Goal: Information Seeking & Learning: Check status

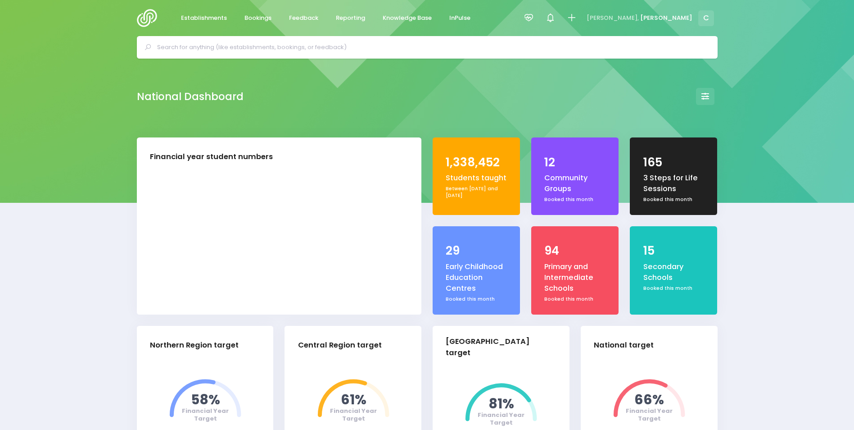
select select "5"
click at [534, 18] on icon at bounding box center [529, 18] width 10 height 10
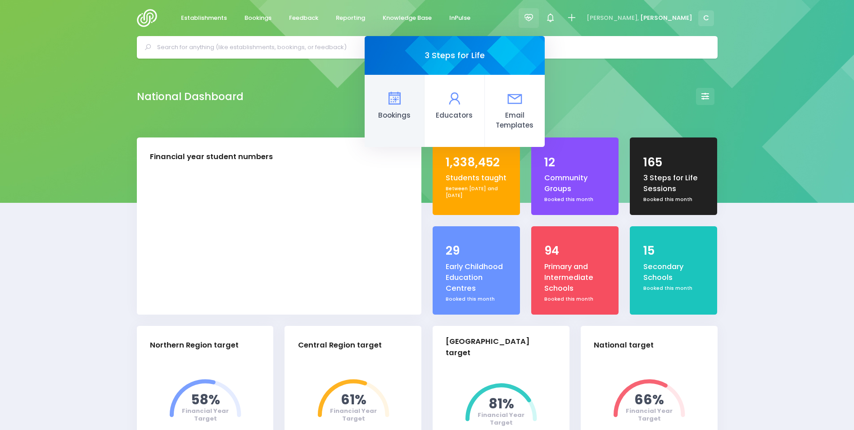
click at [404, 101] on icon at bounding box center [395, 99] width 18 height 18
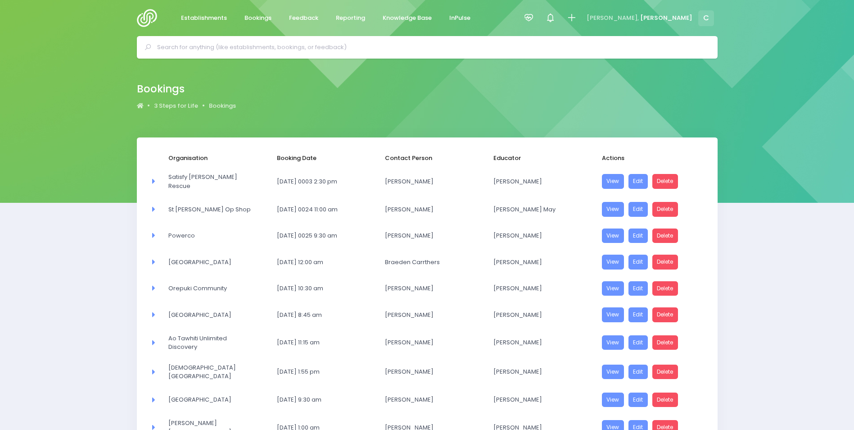
select select "20"
click at [354, 18] on span "Reporting" at bounding box center [350, 18] width 29 height 9
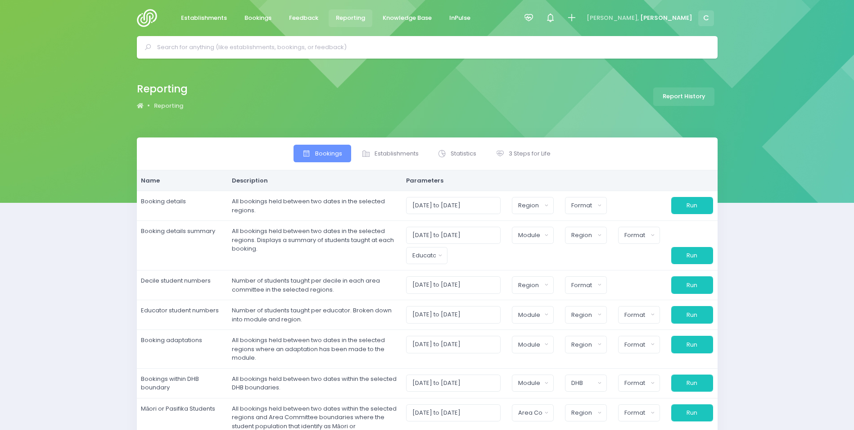
select select
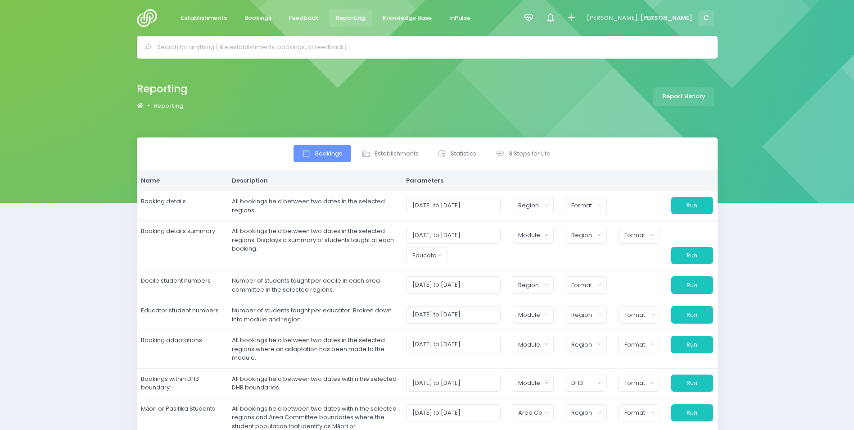
select select
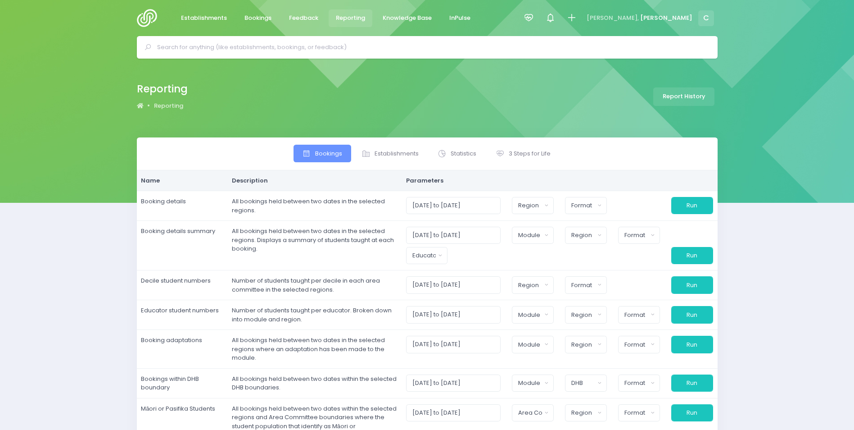
select select
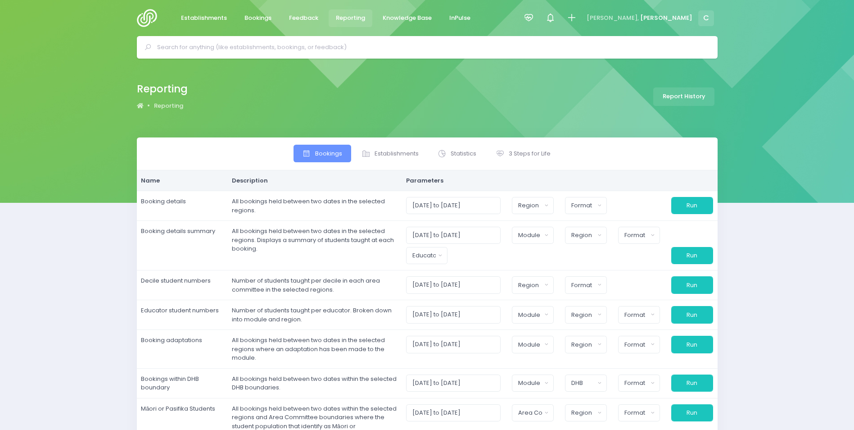
select select
click at [524, 153] on span "3 Steps for Life" at bounding box center [530, 153] width 42 height 9
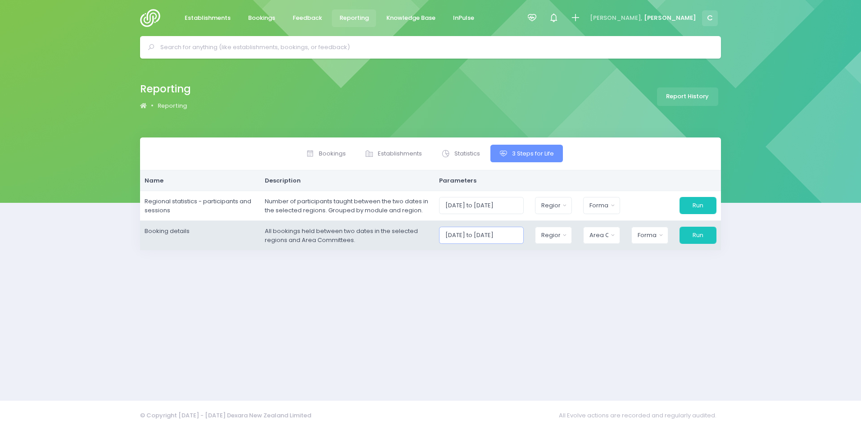
click at [502, 233] on input "01/10/2025 to 31/10/2025" at bounding box center [481, 235] width 85 height 17
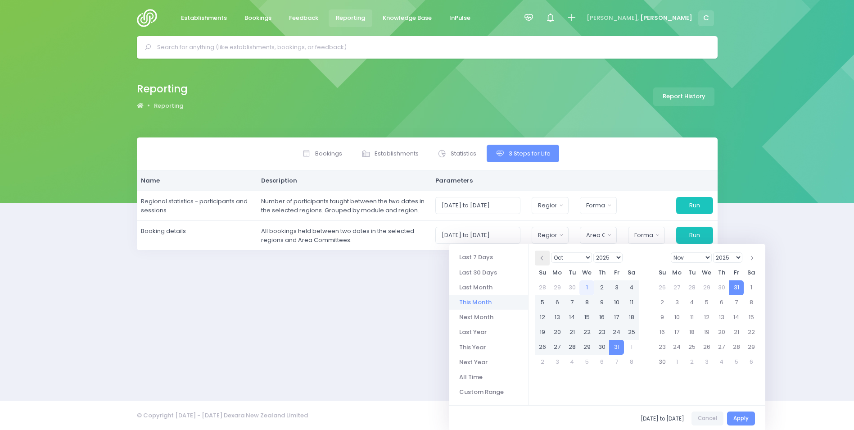
click at [544, 259] on span at bounding box center [543, 258] width 5 height 5
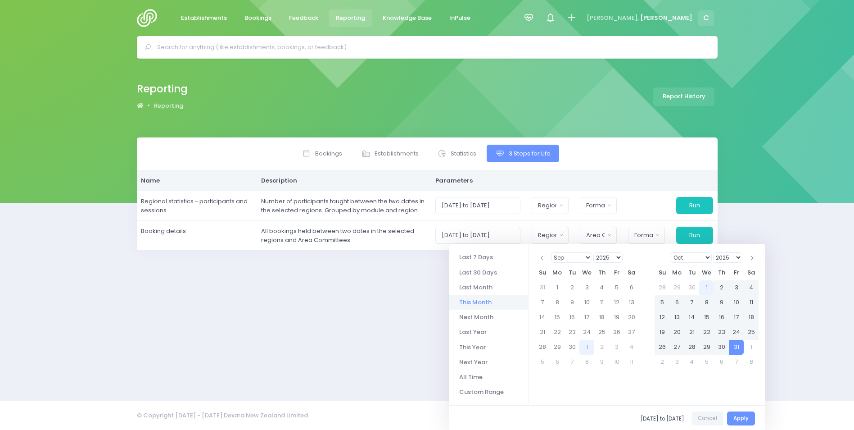
click at [544, 259] on span at bounding box center [543, 258] width 5 height 5
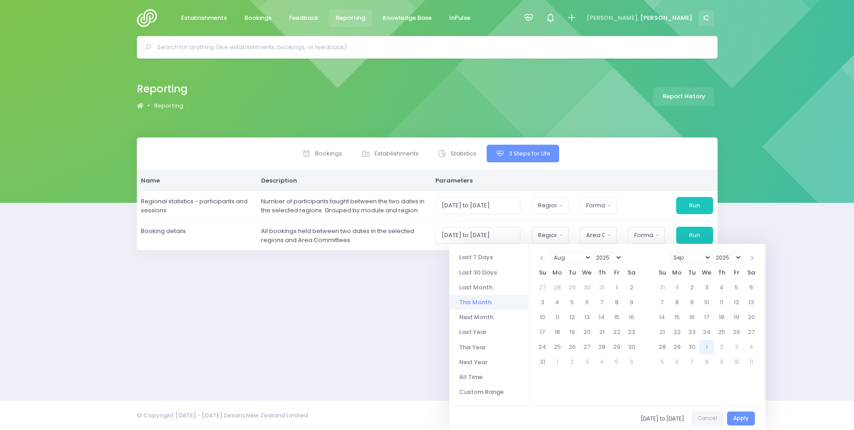
click at [544, 259] on span at bounding box center [543, 258] width 5 height 5
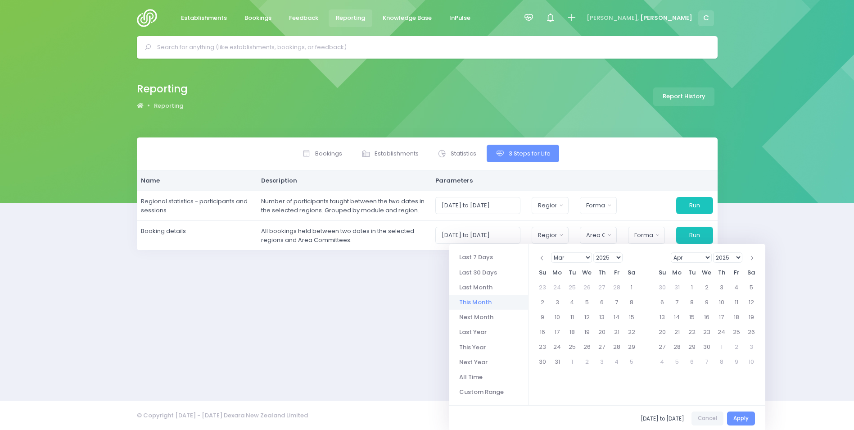
click at [544, 259] on span at bounding box center [543, 258] width 5 height 5
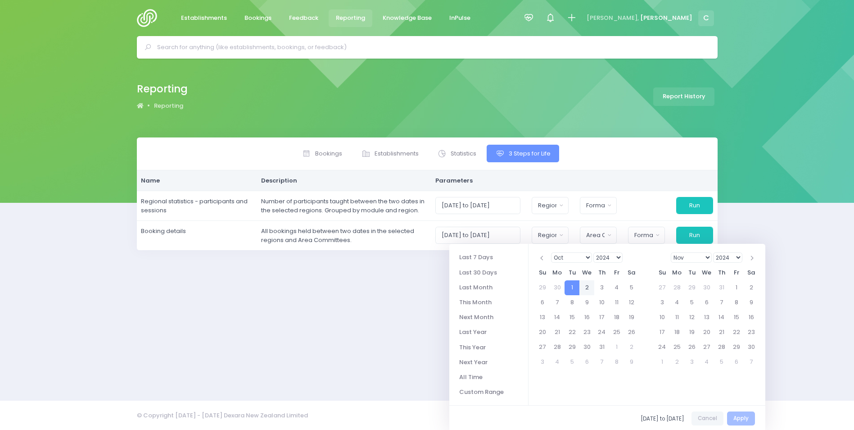
click at [710, 256] on select "Jan Feb Mar Apr May Jun Jul Aug Sep Oct Nov Dec" at bounding box center [691, 257] width 41 height 10
click at [735, 256] on select "2024 2025 2026 2027 2028 2029 2030 2031 2032 2033 2034 2035 2036 2037 2038 2039…" at bounding box center [728, 257] width 29 height 10
click at [541, 257] on span at bounding box center [543, 258] width 5 height 5
click at [538, 257] on th at bounding box center [542, 257] width 15 height 15
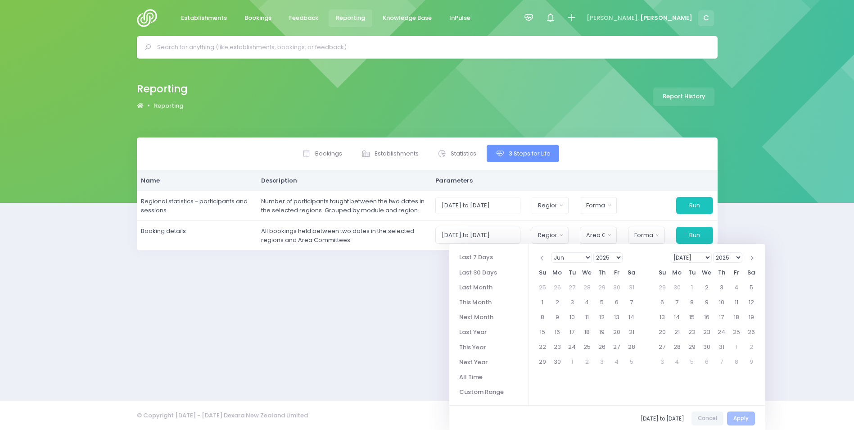
click at [538, 257] on th at bounding box center [542, 257] width 15 height 15
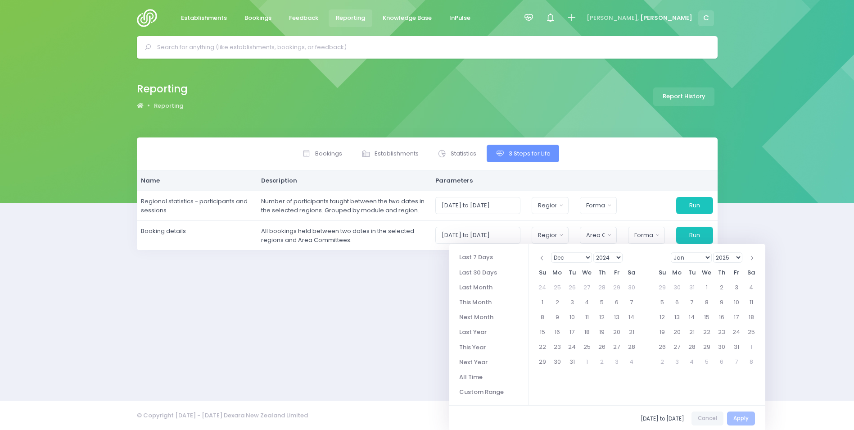
click at [538, 257] on th at bounding box center [542, 257] width 15 height 15
click at [708, 256] on select "Jan Feb Mar Apr May Jun Jul Aug Sep Oct Nov Dec" at bounding box center [691, 257] width 41 height 10
click at [481, 390] on li "Custom Range" at bounding box center [489, 391] width 79 height 15
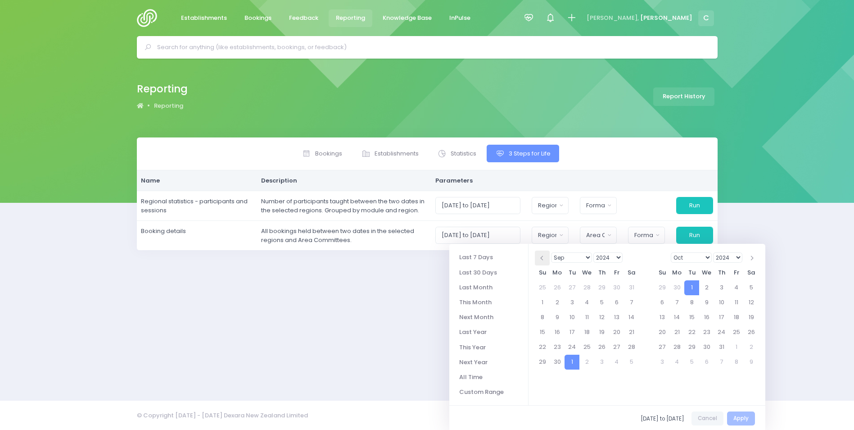
click at [542, 257] on span at bounding box center [543, 258] width 5 height 5
click at [588, 256] on select "Jan Feb Mar Apr May Jun Jul Aug Sep Oct Nov Dec" at bounding box center [571, 257] width 41 height 10
click at [494, 394] on li "Custom Range" at bounding box center [489, 391] width 79 height 15
click at [709, 256] on select "Jan Feb Mar Apr May Jun Jul Aug Sep Oct Nov Dec" at bounding box center [691, 257] width 41 height 10
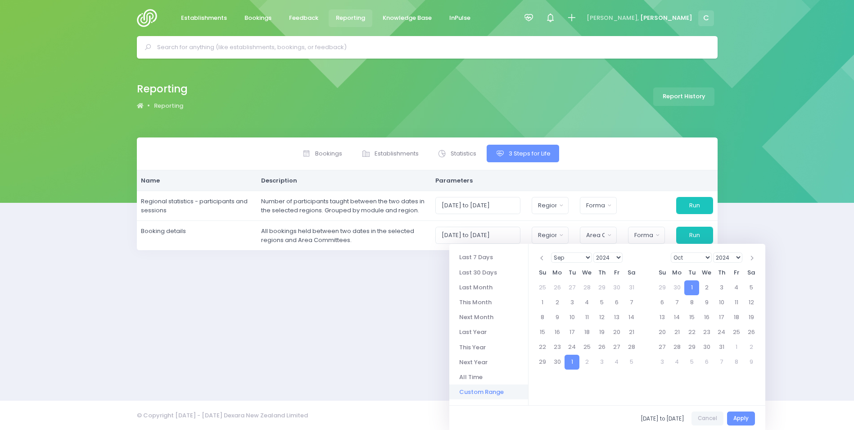
click at [737, 256] on select "2024 2025 2026 2027 2028 2029 2030 2031 2032 2033 2034 2035 2036 2037 2038 2039…" at bounding box center [728, 257] width 29 height 10
type input "01/10/2024 to 01/10/2024"
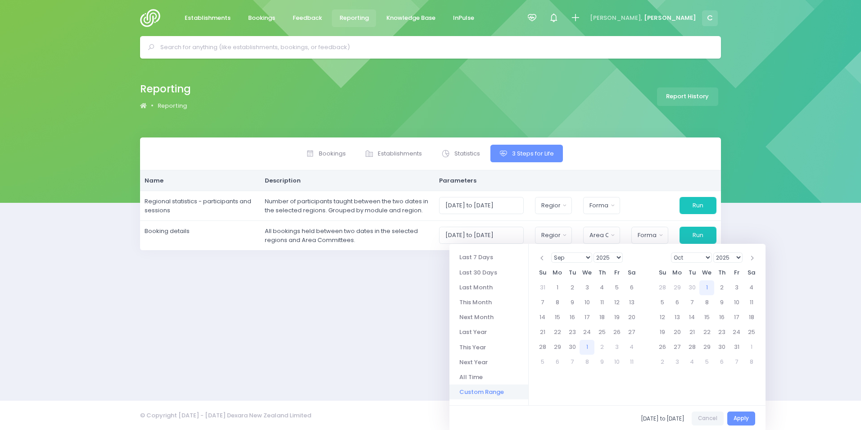
click at [725, 35] on div "Establishments Bookings Feedback Reporting Knowledge Base InPulse 3 Steps for L…" at bounding box center [431, 18] width 604 height 36
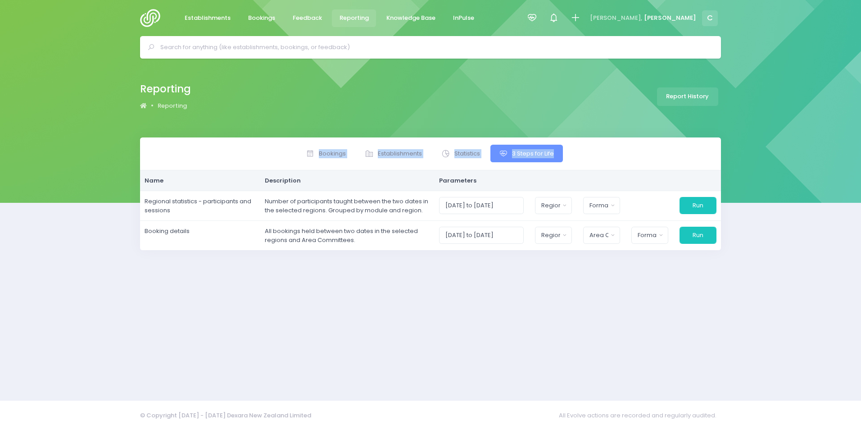
click at [738, 135] on div "Reporting Reporting Report History Bookings Statistics" at bounding box center [430, 230] width 861 height 342
click at [787, 238] on div "Bookings Establishments Statistics" at bounding box center [430, 263] width 861 height 252
